Goal: Transaction & Acquisition: Purchase product/service

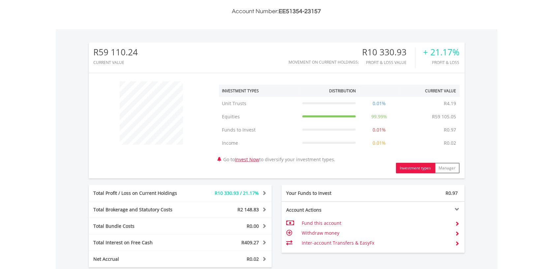
scroll to position [315, 0]
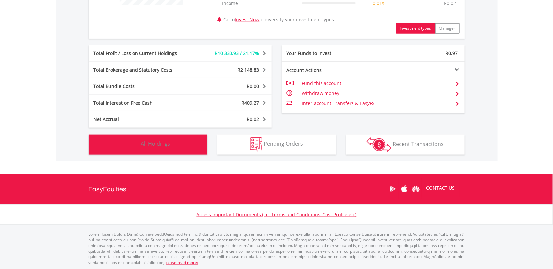
click at [179, 152] on button "Holdings All Holdings" at bounding box center [148, 145] width 119 height 20
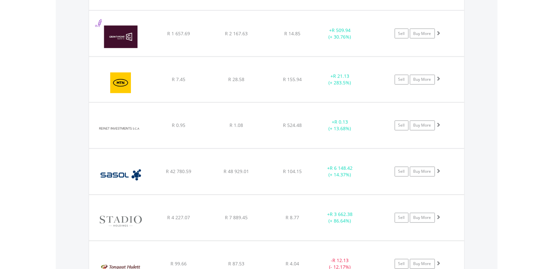
scroll to position [558, 0]
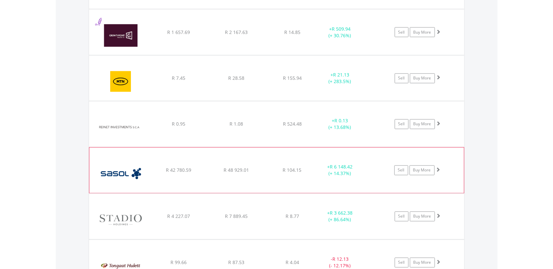
click at [440, 171] on span at bounding box center [438, 170] width 5 height 5
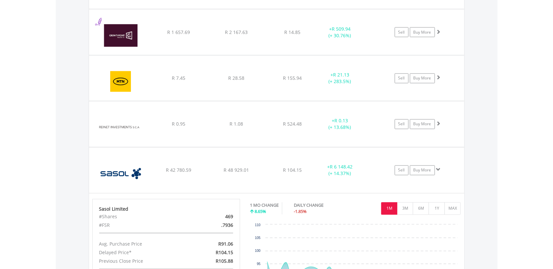
scroll to position [663, 0]
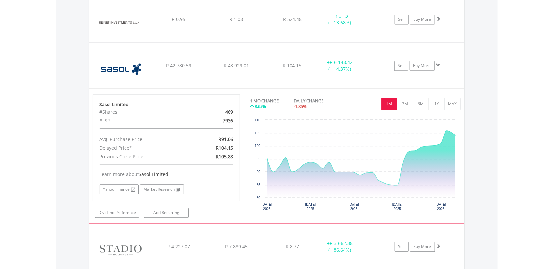
click at [439, 64] on span at bounding box center [438, 65] width 5 height 5
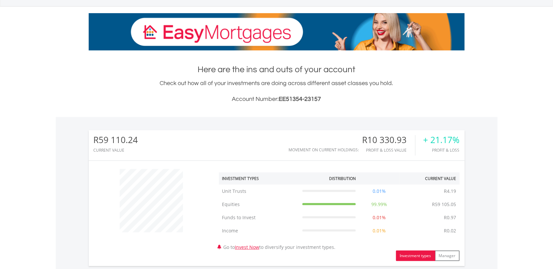
scroll to position [0, 0]
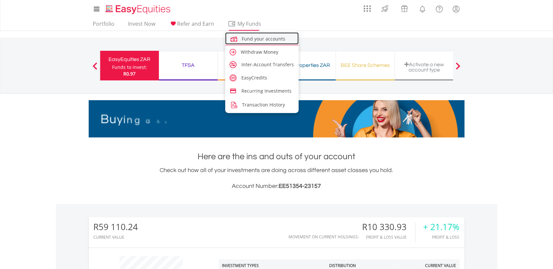
click at [259, 39] on span "Fund your accounts" at bounding box center [264, 39] width 44 height 6
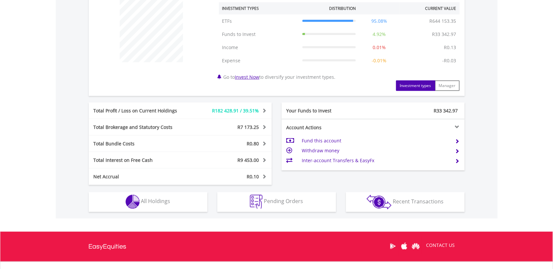
scroll to position [315, 0]
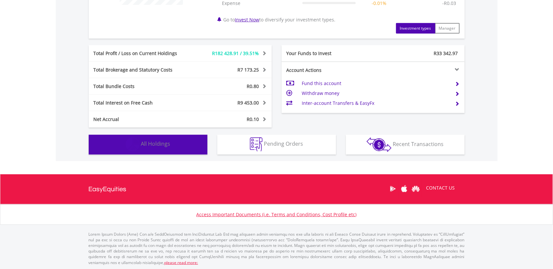
click at [168, 147] on button "Holdings All Holdings" at bounding box center [148, 145] width 119 height 20
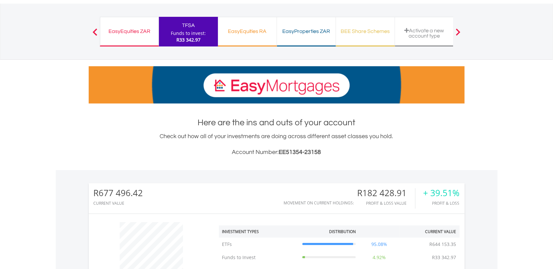
scroll to position [0, 0]
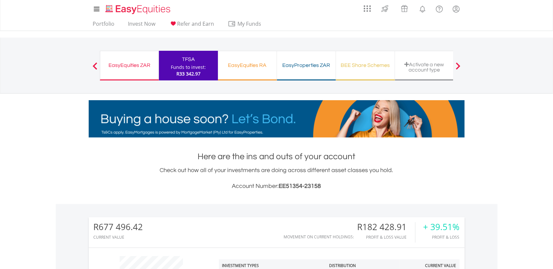
click at [134, 67] on div "EasyEquities ZAR" at bounding box center [129, 65] width 50 height 9
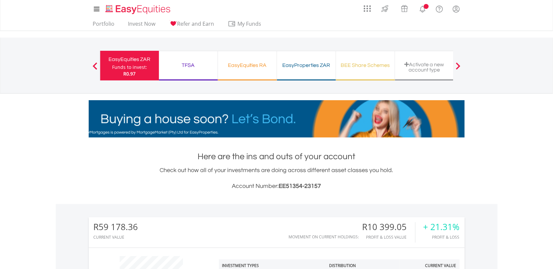
scroll to position [63, 126]
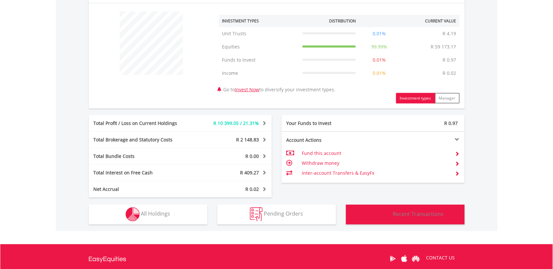
click at [418, 216] on span "Recent Transactions" at bounding box center [418, 213] width 51 height 7
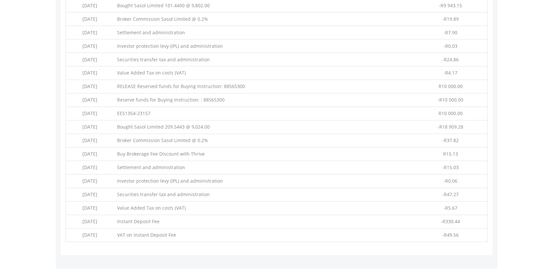
scroll to position [370, 0]
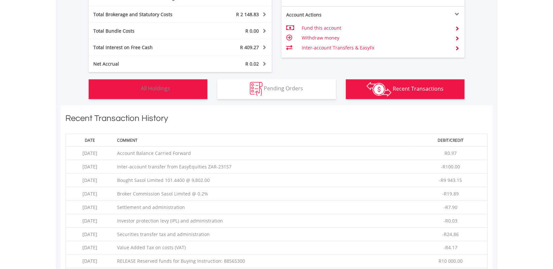
click at [162, 87] on span "All Holdings" at bounding box center [155, 88] width 29 height 7
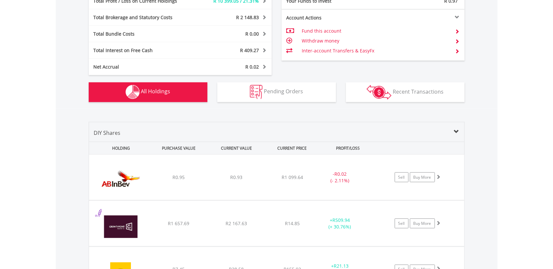
scroll to position [489, 0]
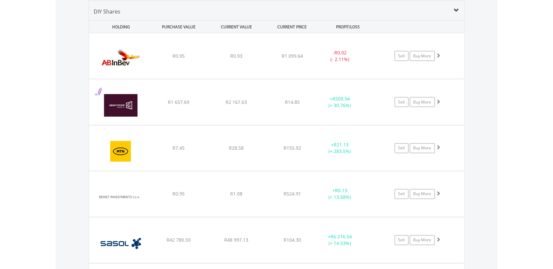
click at [34, 104] on body "My Investments Invest Now New Listings Sell My Recurring Investments Pending Or…" at bounding box center [276, 61] width 553 height 1101
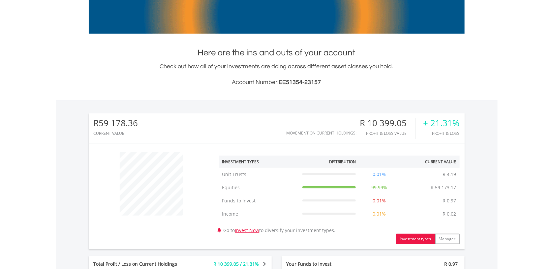
scroll to position [0, 0]
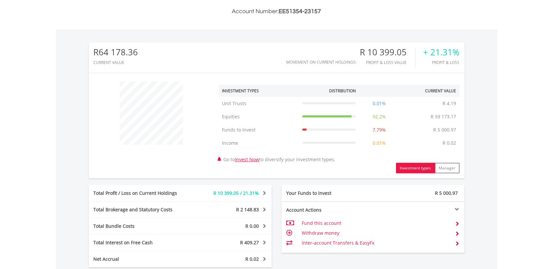
scroll to position [315, 0]
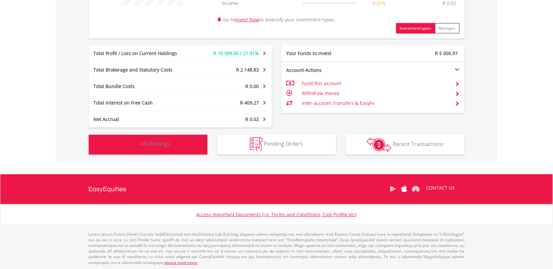
click at [169, 150] on button "Holdings All Holdings" at bounding box center [148, 145] width 119 height 20
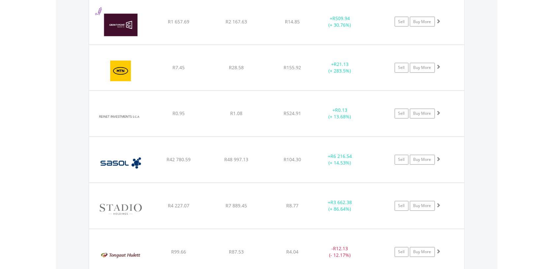
scroll to position [628, 0]
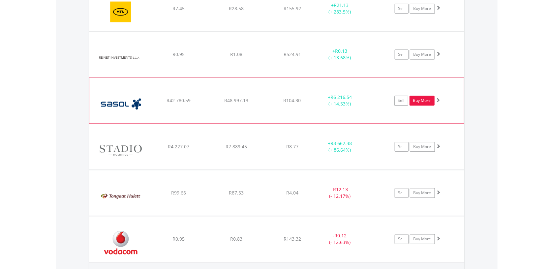
click at [426, 101] on link "Buy More" at bounding box center [422, 101] width 25 height 10
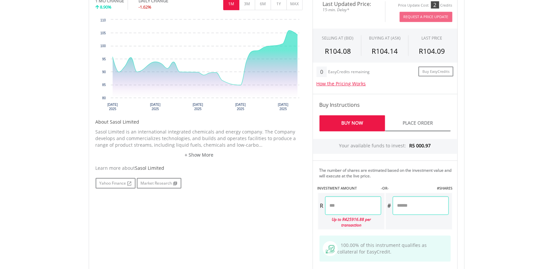
scroll to position [280, 0]
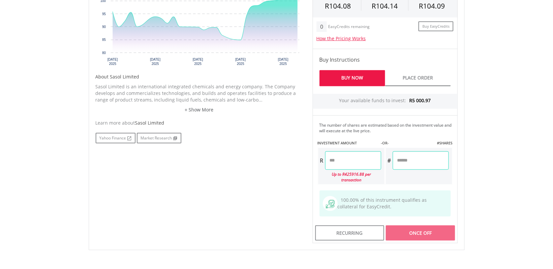
click at [343, 160] on input "number" at bounding box center [353, 160] width 56 height 18
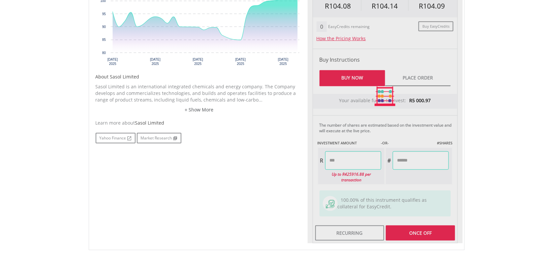
click at [522, 170] on body "My Investments Invest Now New Listings Sell My Recurring Investments Pending Or…" at bounding box center [276, 45] width 553 height 651
type input "*******"
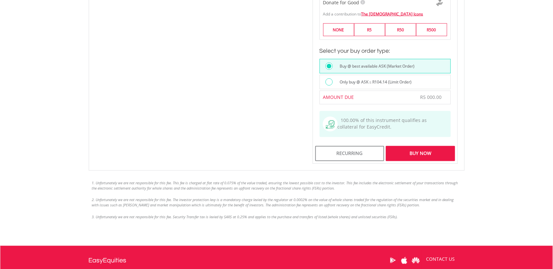
scroll to position [524, 0]
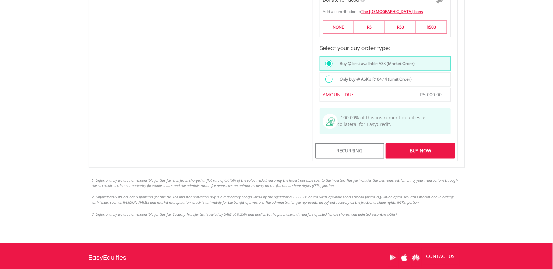
click at [423, 153] on div "Buy Now" at bounding box center [420, 150] width 69 height 15
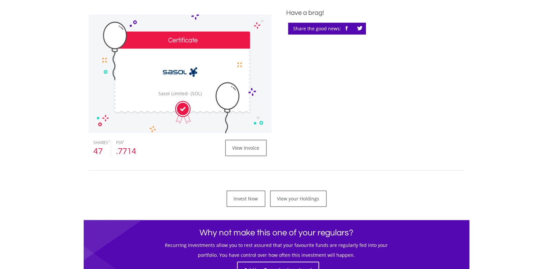
scroll to position [210, 0]
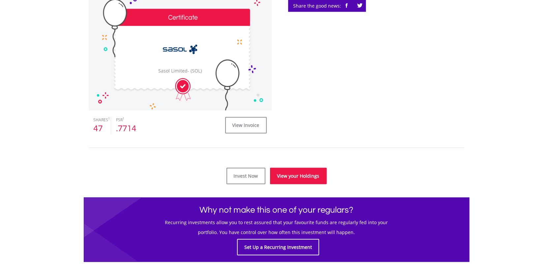
click at [304, 180] on link "View your Holdings" at bounding box center [298, 176] width 57 height 16
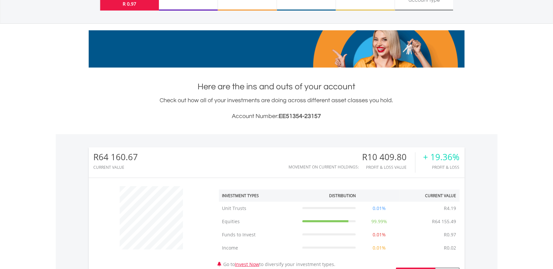
scroll to position [63, 126]
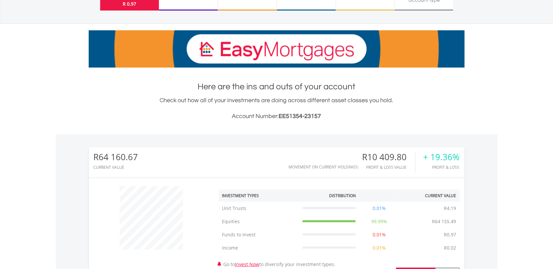
click at [4, 126] on body "My Investments Invest Now New Listings Sell My Recurring Investments Pending Or…" at bounding box center [276, 225] width 553 height 590
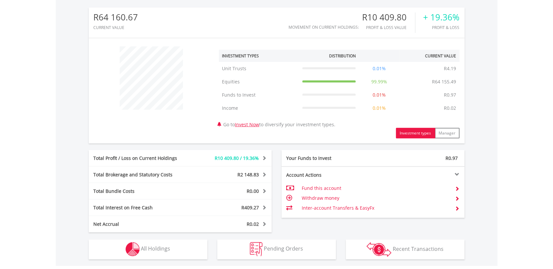
scroll to position [280, 0]
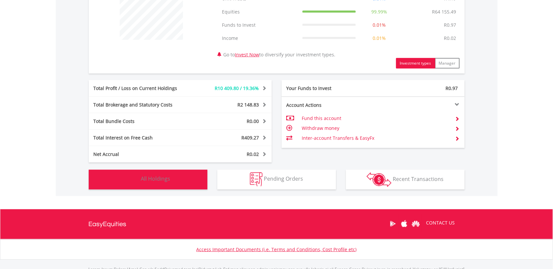
click at [170, 175] on button "Holdings All Holdings" at bounding box center [148, 180] width 119 height 20
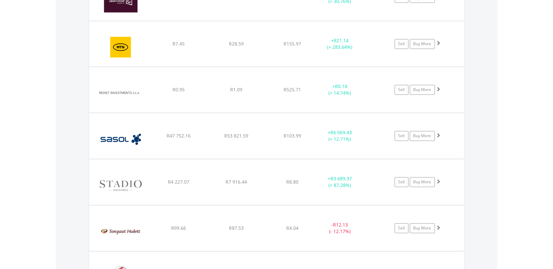
scroll to position [593, 0]
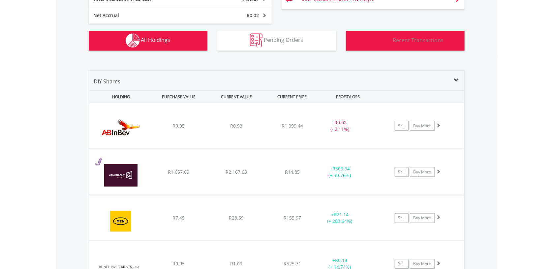
click at [410, 43] on span "Recent Transactions" at bounding box center [418, 40] width 51 height 7
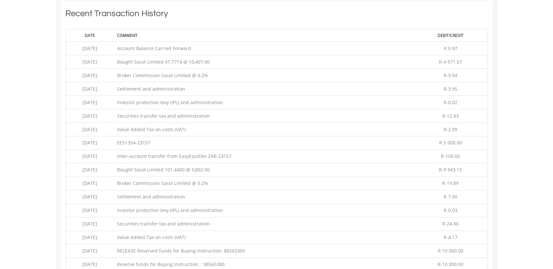
scroll to position [335, 0]
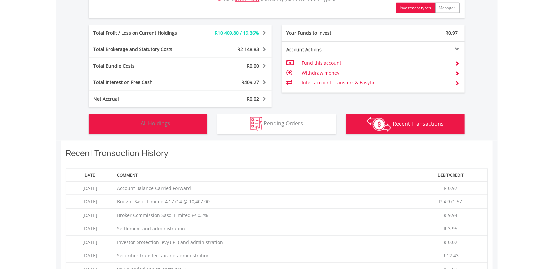
click at [170, 125] on span "All Holdings" at bounding box center [155, 123] width 29 height 7
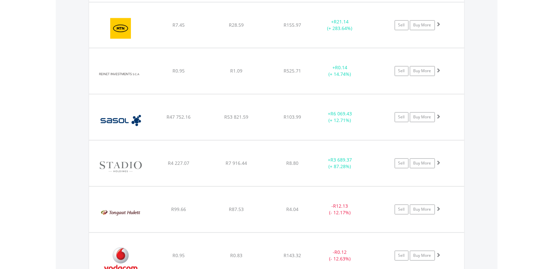
scroll to position [650, 0]
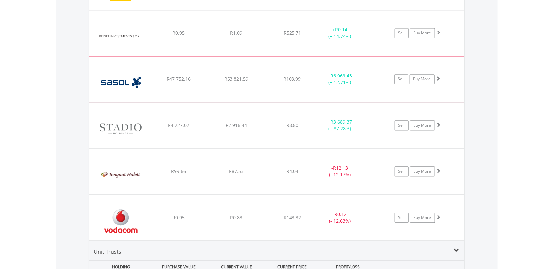
click at [440, 78] on span at bounding box center [438, 78] width 5 height 5
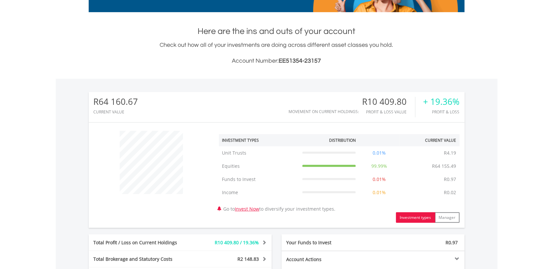
scroll to position [0, 0]
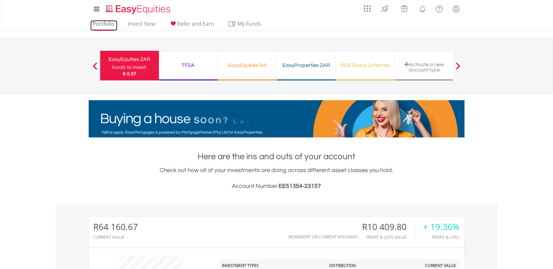
click at [108, 22] on link "Portfolio" at bounding box center [103, 25] width 27 height 10
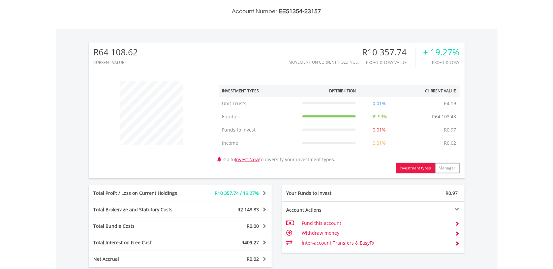
scroll to position [315, 0]
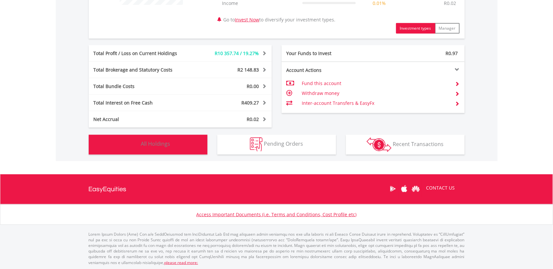
click at [161, 145] on span "All Holdings" at bounding box center [155, 144] width 29 height 7
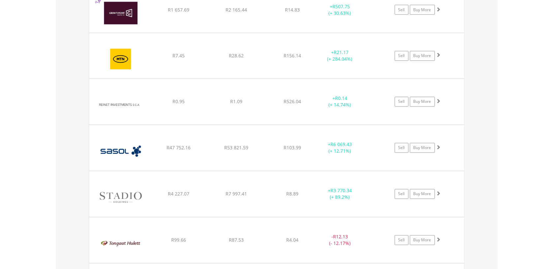
scroll to position [593, 0]
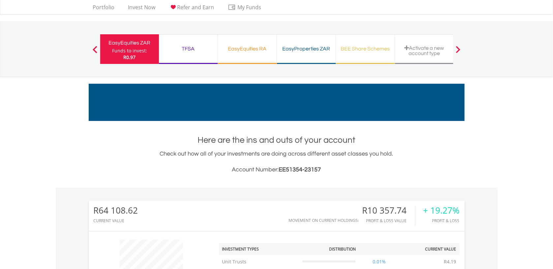
scroll to position [0, 0]
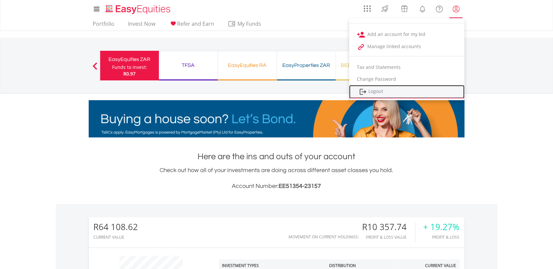
click at [403, 89] on link "Logout" at bounding box center [406, 92] width 115 height 14
